Goal: Information Seeking & Learning: Learn about a topic

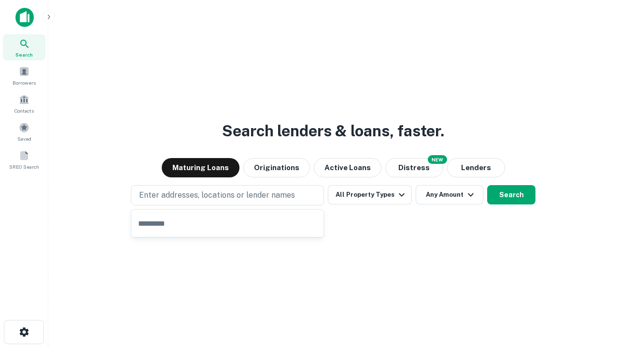
type input "**********"
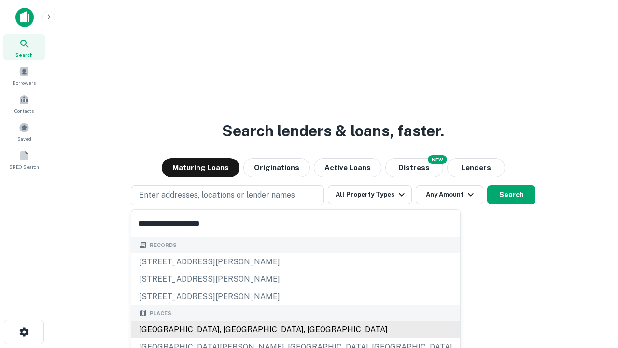
click at [231, 329] on div "[GEOGRAPHIC_DATA], [GEOGRAPHIC_DATA], [GEOGRAPHIC_DATA]" at bounding box center [295, 329] width 329 height 17
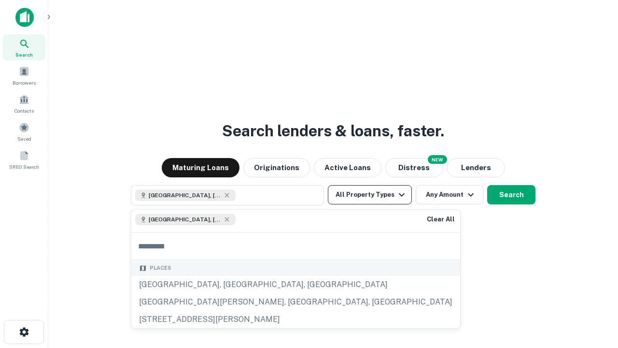
click at [370, 195] on button "All Property Types" at bounding box center [370, 194] width 84 height 19
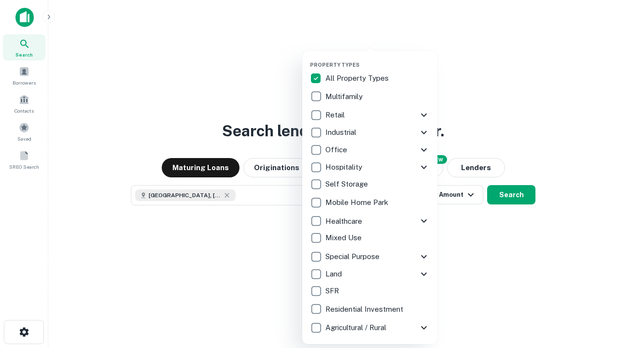
click at [377, 58] on button "button" at bounding box center [377, 58] width 135 height 0
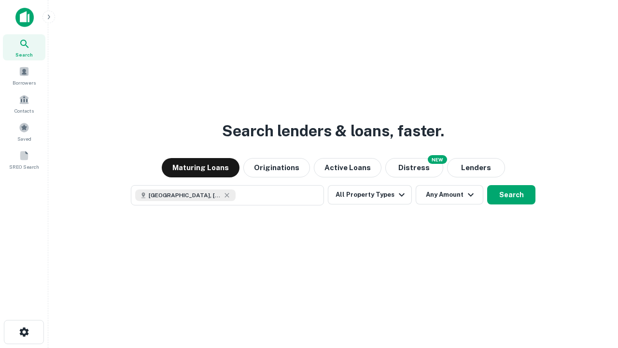
scroll to position [15, 0]
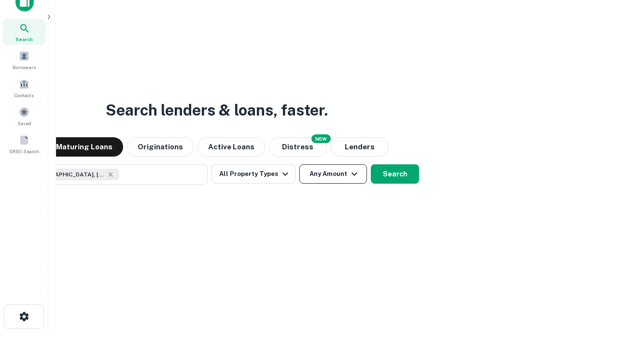
click at [299, 164] on button "Any Amount" at bounding box center [333, 173] width 68 height 19
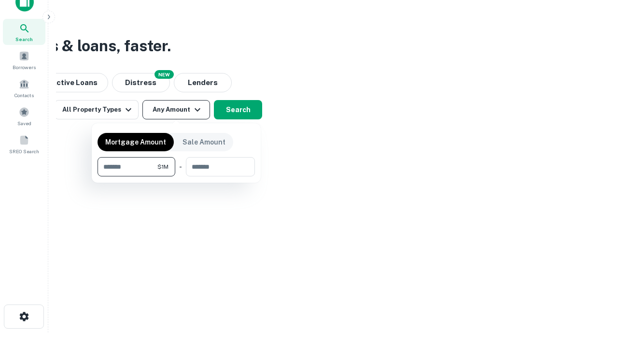
type input "*******"
click at [176, 176] on button "button" at bounding box center [176, 176] width 157 height 0
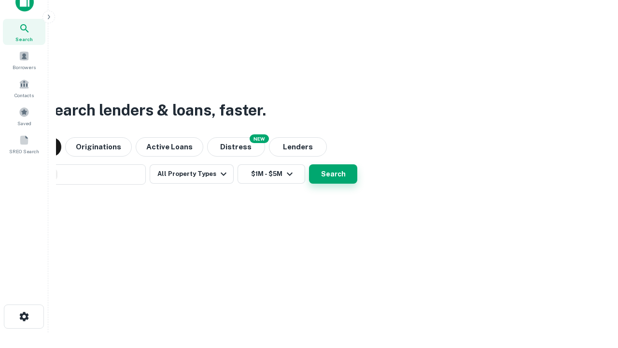
click at [309, 164] on button "Search" at bounding box center [333, 173] width 48 height 19
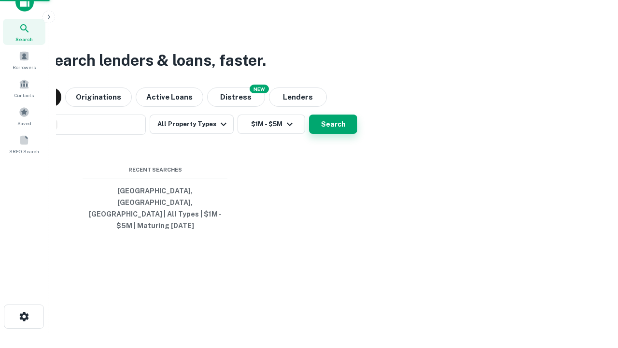
scroll to position [31, 273]
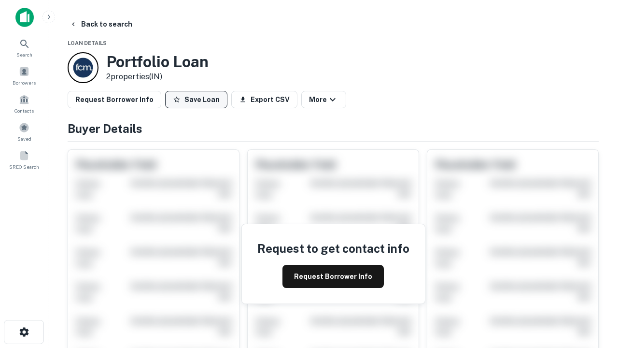
click at [196, 99] on button "Save Loan" at bounding box center [196, 99] width 62 height 17
click at [198, 99] on button "Save Loan" at bounding box center [196, 99] width 62 height 17
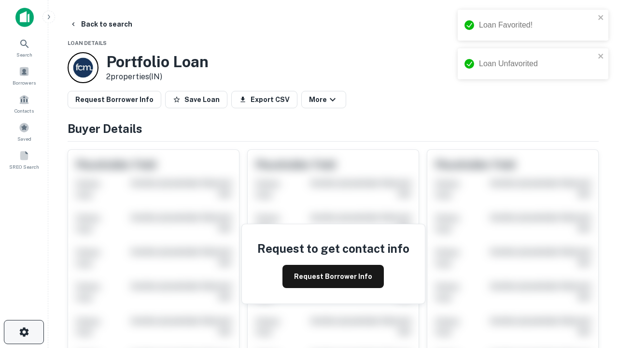
click at [24, 332] on icon "button" at bounding box center [24, 332] width 12 height 12
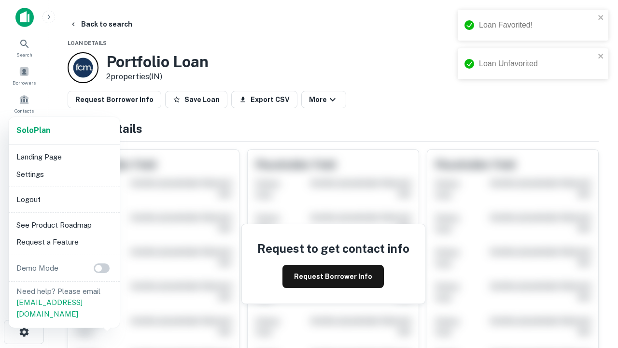
click at [64, 199] on li "Logout" at bounding box center [64, 199] width 103 height 17
